Goal: Transaction & Acquisition: Book appointment/travel/reservation

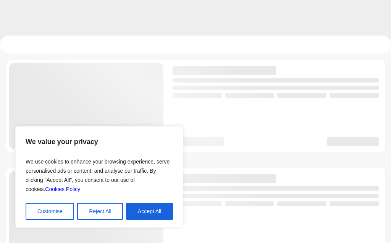
click at [150, 209] on button "Accept All" at bounding box center [149, 211] width 47 height 17
checkbox input "true"
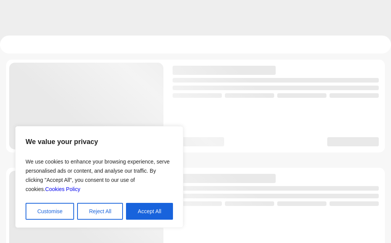
checkbox input "true"
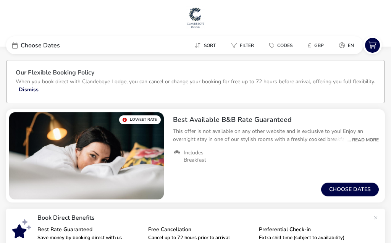
click at [41, 44] on span "Choose Dates" at bounding box center [40, 45] width 39 height 6
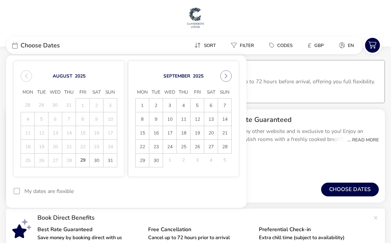
click at [215, 134] on span "20" at bounding box center [211, 132] width 13 height 13
click at [226, 134] on span "21" at bounding box center [224, 132] width 13 height 13
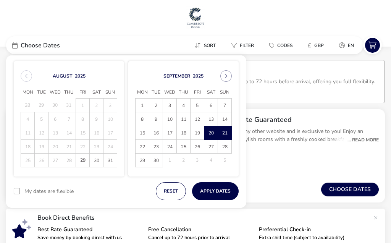
click at [217, 192] on button "Apply Dates" at bounding box center [215, 191] width 47 height 18
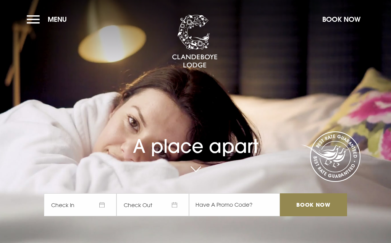
click at [99, 208] on span "Check In" at bounding box center [80, 204] width 72 height 23
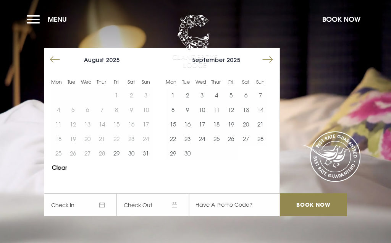
click at [234, 126] on button "19" at bounding box center [231, 124] width 14 height 14
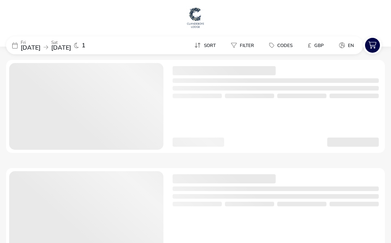
checkbox input "true"
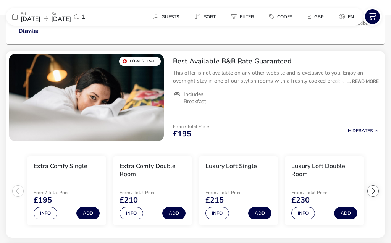
scroll to position [59, 0]
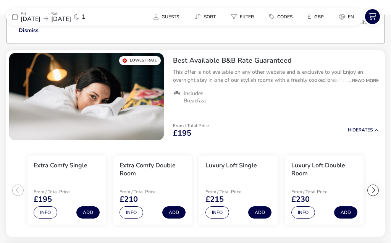
click at [18, 16] on div "Fri 19 Sep 2025 Sat 20 Sep 2025 1" at bounding box center [63, 17] width 114 height 18
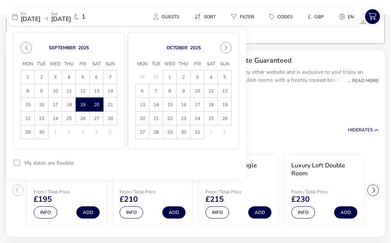
click at [101, 101] on span "20" at bounding box center [96, 104] width 13 height 13
click at [112, 105] on span "21" at bounding box center [110, 104] width 13 height 13
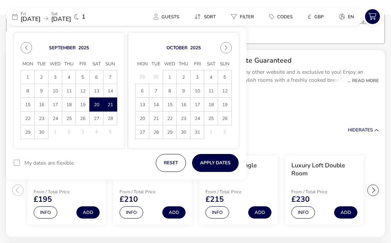
click at [216, 165] on button "Apply Dates" at bounding box center [215, 163] width 47 height 18
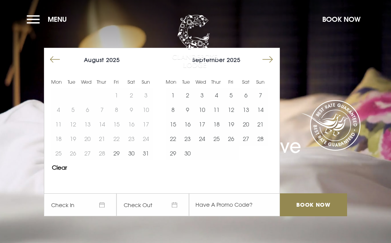
click at [250, 126] on button "20" at bounding box center [245, 124] width 14 height 14
click at [264, 124] on button "21" at bounding box center [260, 124] width 14 height 14
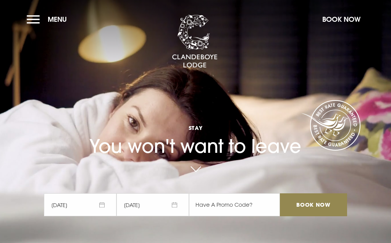
click at [309, 207] on input "Book Now" at bounding box center [313, 204] width 67 height 23
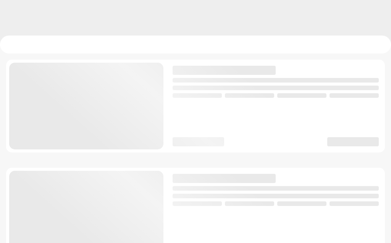
checkbox input "true"
